Goal: Transaction & Acquisition: Purchase product/service

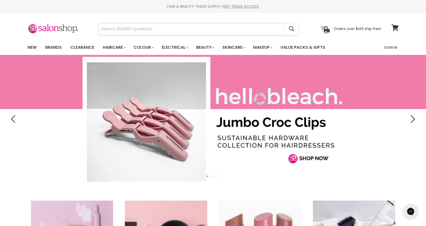
click at [166, 32] on input "Search" at bounding box center [192, 29] width 187 height 12
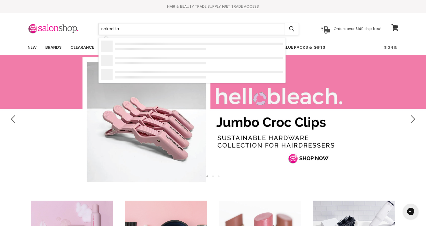
type input "naked tan"
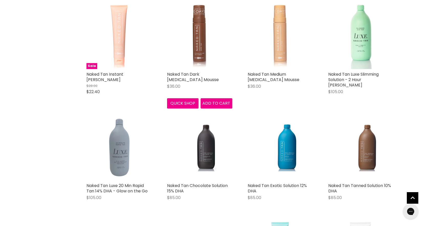
scroll to position [231, 0]
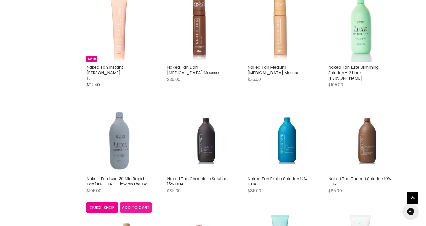
click at [126, 204] on span "Add to cart" at bounding box center [136, 207] width 28 height 6
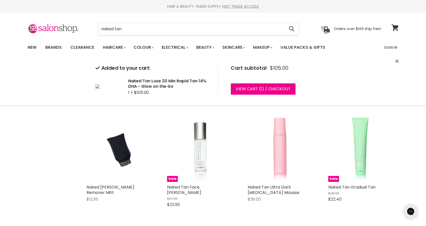
drag, startPoint x: 137, startPoint y: 32, endPoint x: 99, endPoint y: 32, distance: 37.6
click at [99, 32] on input "naked tan" at bounding box center [192, 29] width 187 height 12
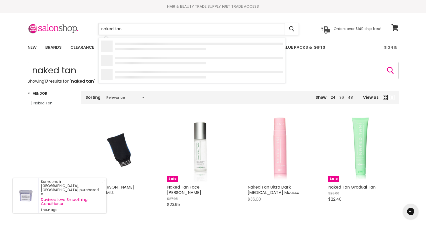
click at [125, 31] on input "naked tan" at bounding box center [192, 29] width 187 height 12
type input "n"
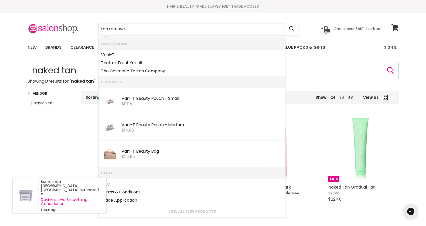
type input "tan remover"
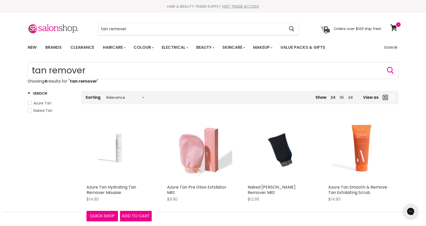
scroll to position [102, 0]
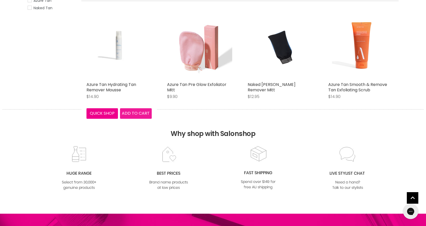
click at [135, 113] on span "Add to cart" at bounding box center [136, 113] width 28 height 6
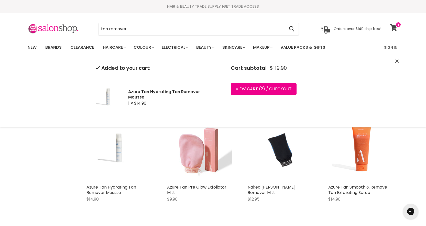
click at [396, 32] on link "View cart" at bounding box center [395, 28] width 14 height 12
